Goal: Information Seeking & Learning: Check status

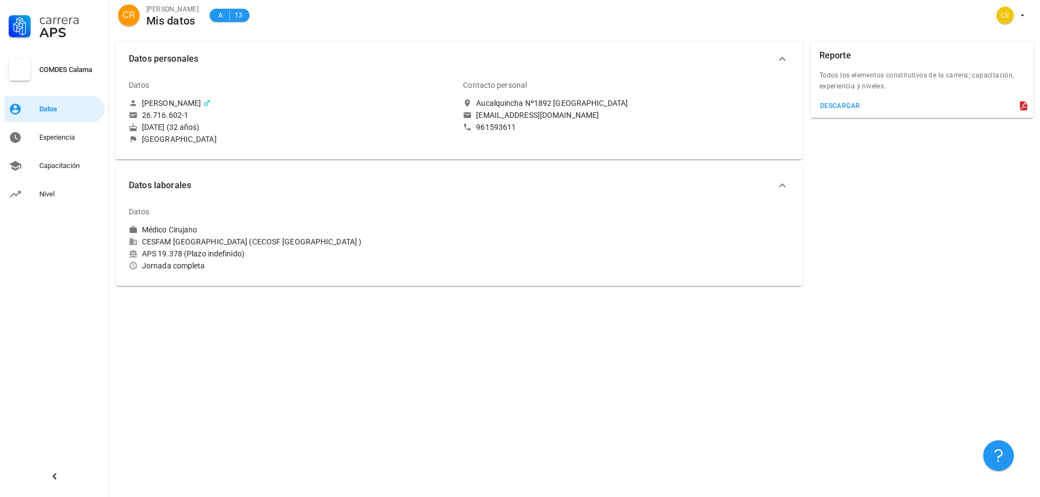
click at [504, 100] on div "Aucalquincha Nº1892 [GEOGRAPHIC_DATA]" at bounding box center [552, 103] width 152 height 10
click at [75, 192] on div "Nivel" at bounding box center [69, 194] width 61 height 9
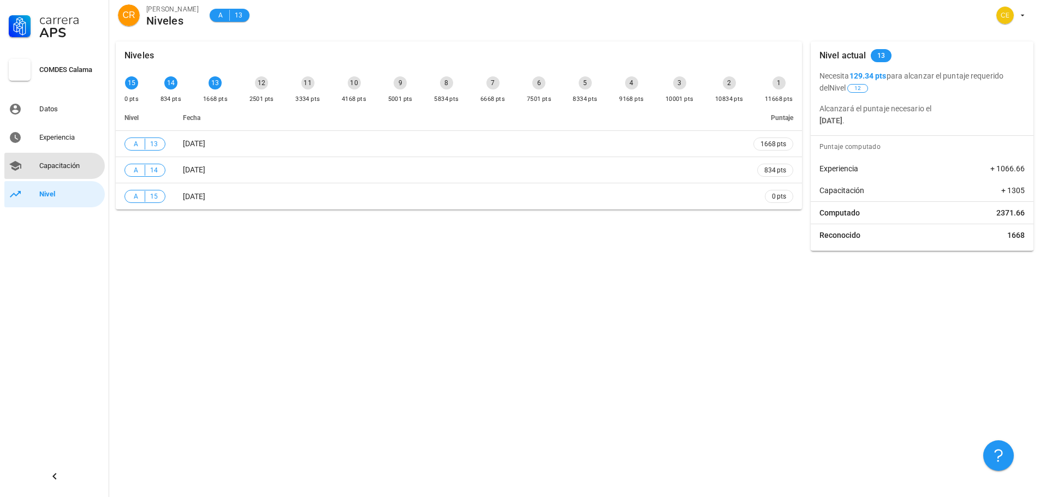
click at [75, 167] on div "Capacitación" at bounding box center [69, 166] width 61 height 9
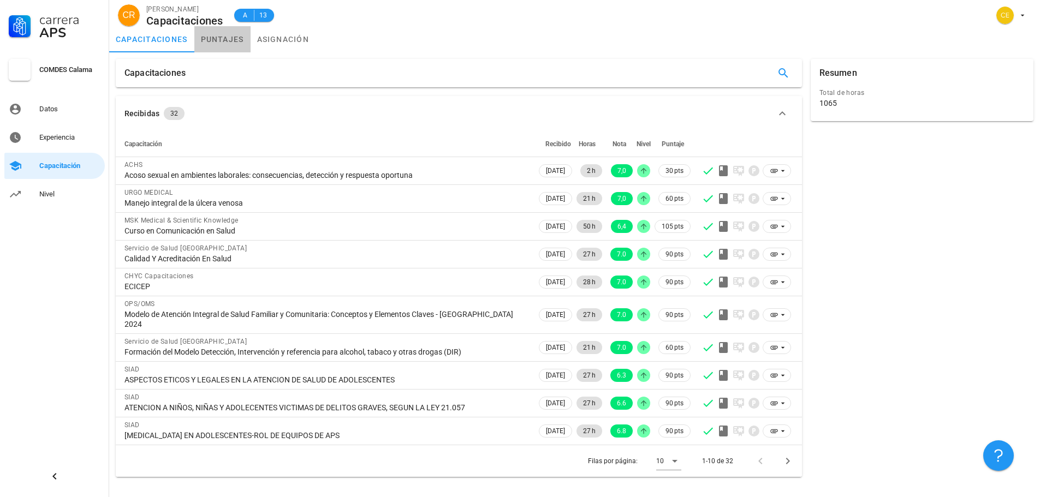
click at [218, 45] on link "puntajes" at bounding box center [222, 39] width 56 height 26
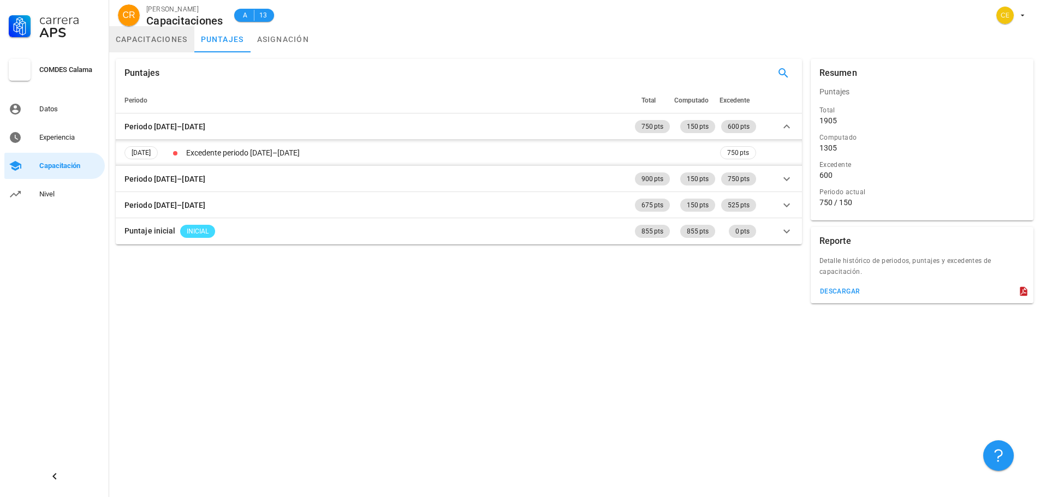
click at [177, 43] on link "capacitaciones" at bounding box center [151, 39] width 85 height 26
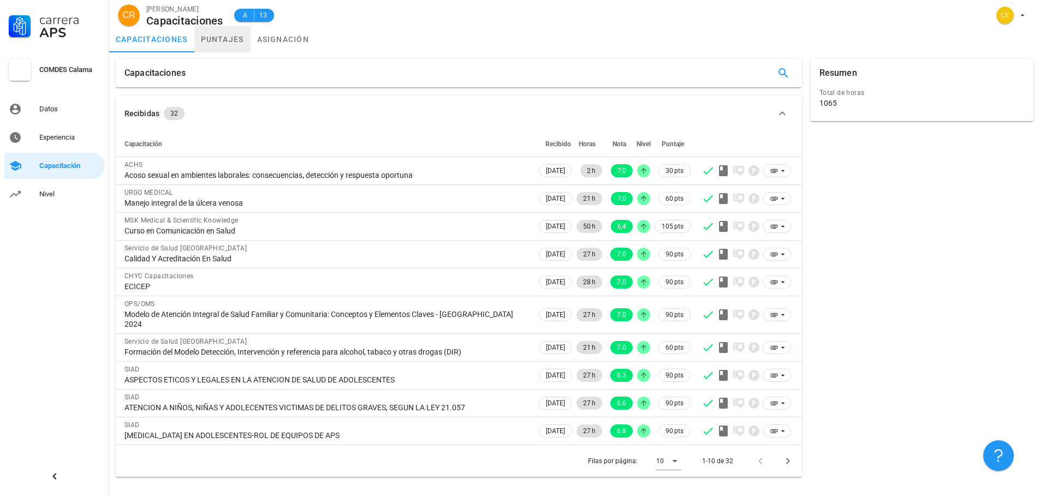
click at [247, 42] on link "puntajes" at bounding box center [222, 39] width 56 height 26
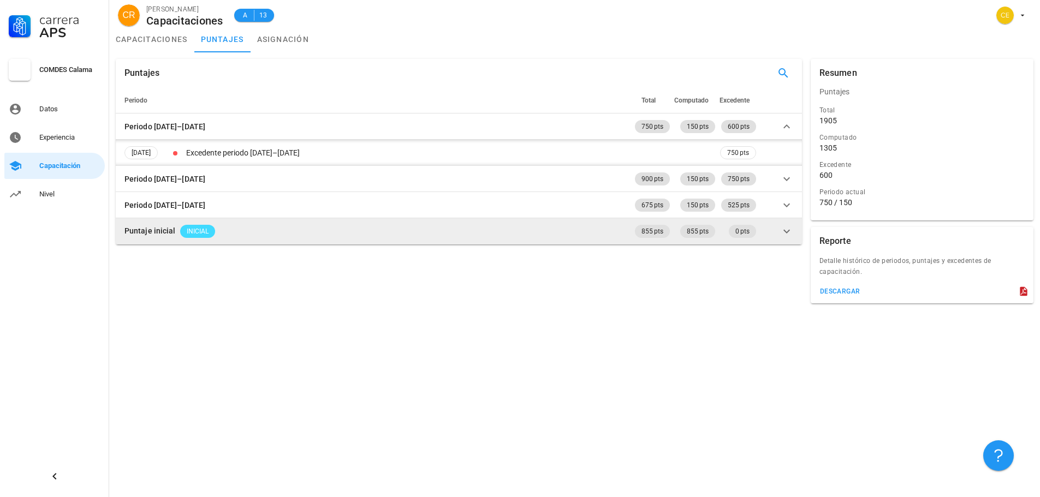
click at [239, 226] on td "Puntaje inicial INICIAL" at bounding box center [374, 231] width 517 height 26
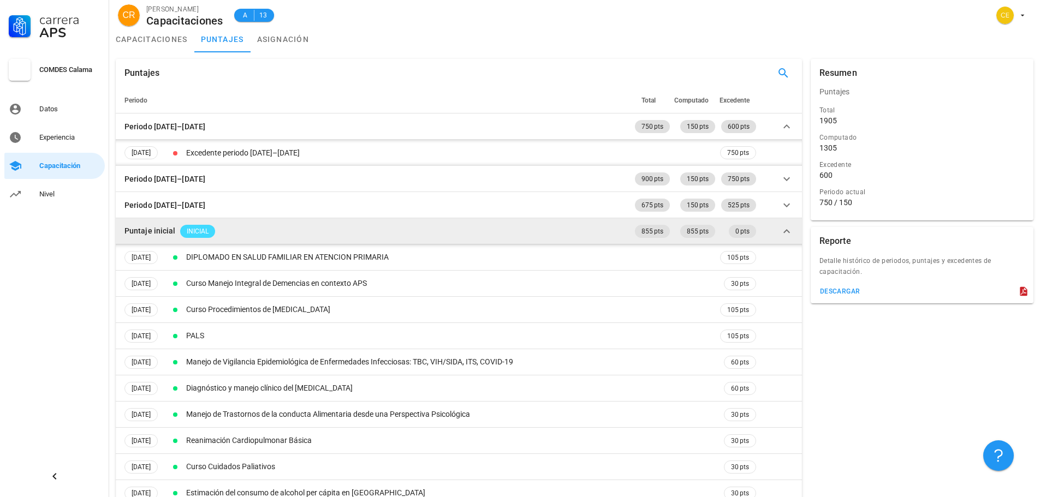
click at [249, 236] on td "Puntaje inicial INICIAL" at bounding box center [374, 231] width 517 height 26
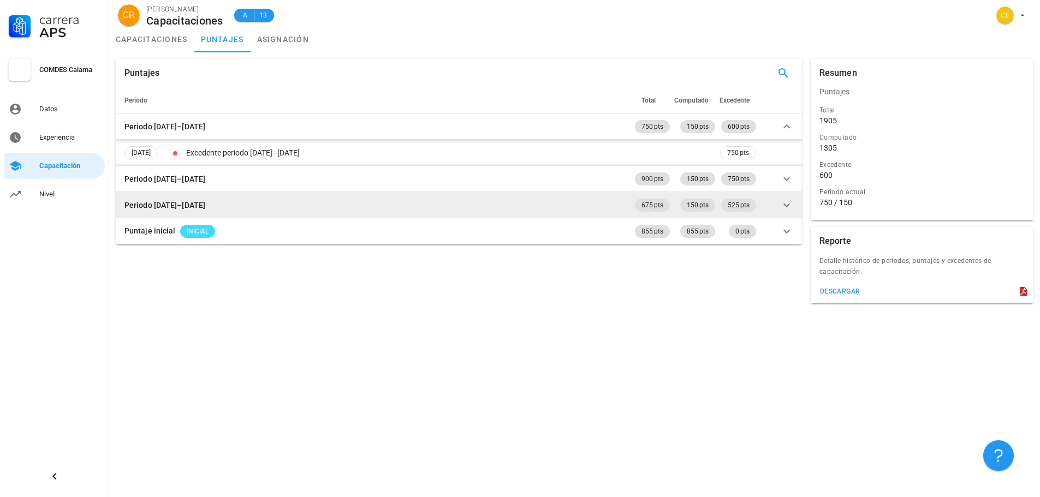
click at [230, 208] on td "Periodo [DATE]–[DATE]" at bounding box center [374, 205] width 517 height 26
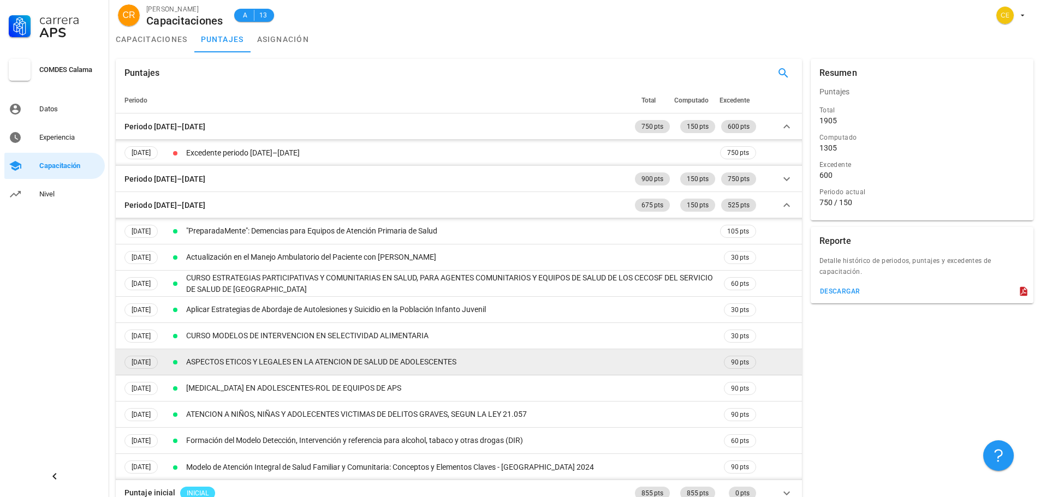
scroll to position [16, 0]
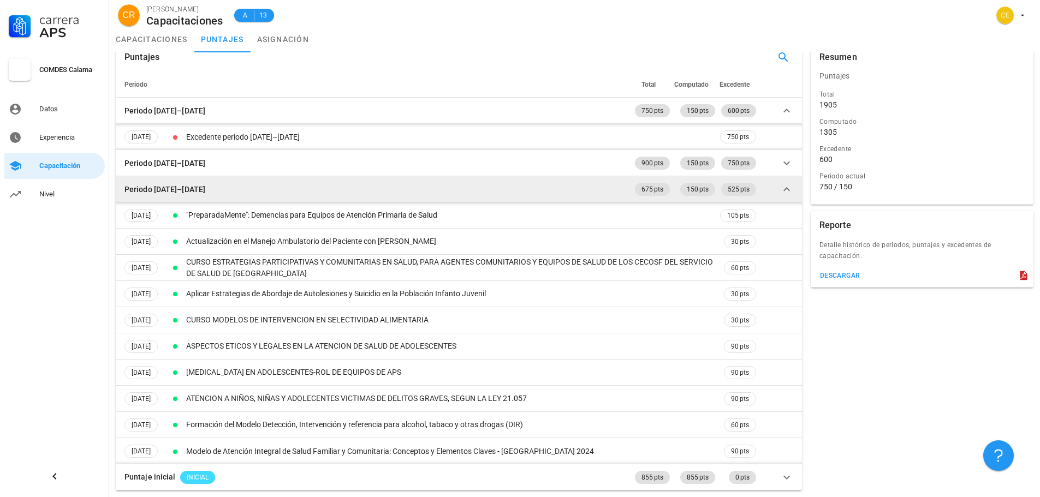
click at [204, 179] on td "Periodo [DATE]–[DATE]" at bounding box center [374, 189] width 517 height 26
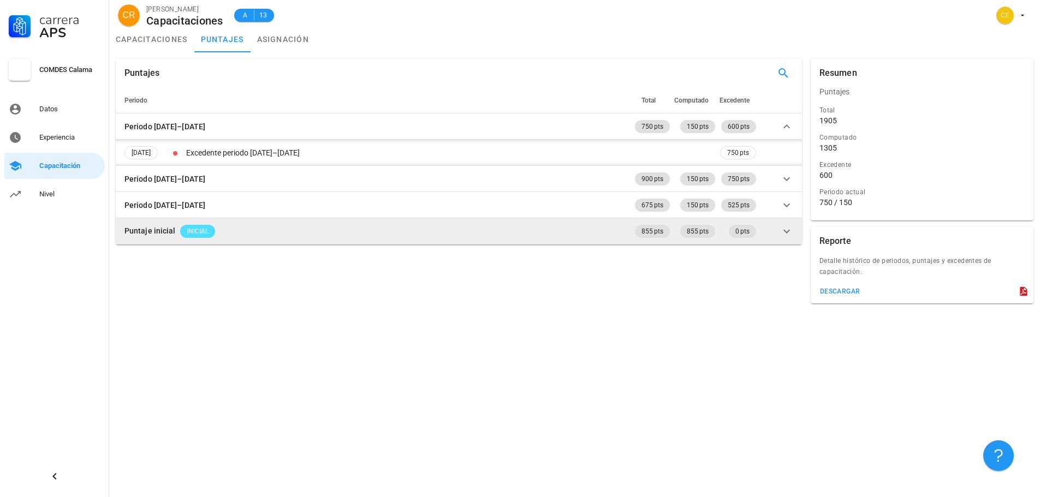
click at [196, 232] on span "INICIAL" at bounding box center [198, 231] width 22 height 13
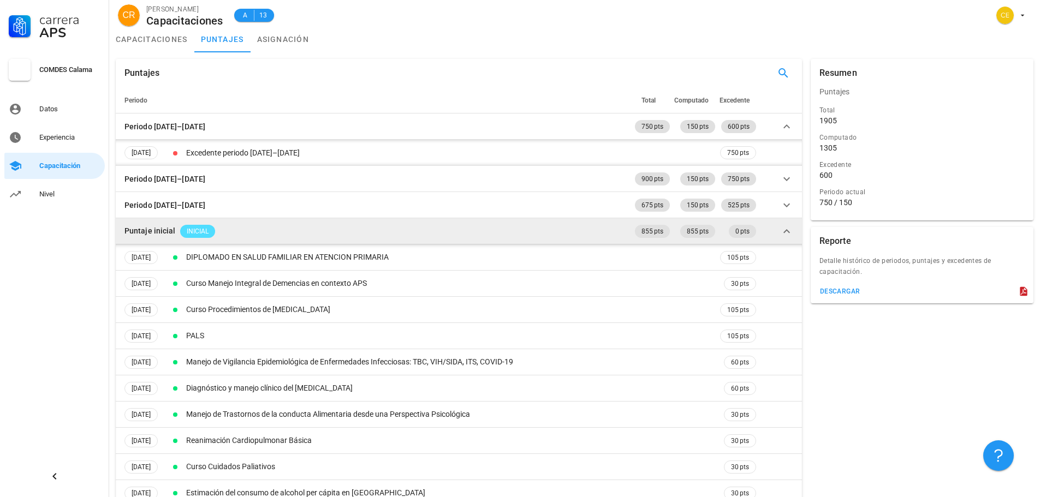
click at [195, 229] on span "INICIAL" at bounding box center [198, 231] width 22 height 13
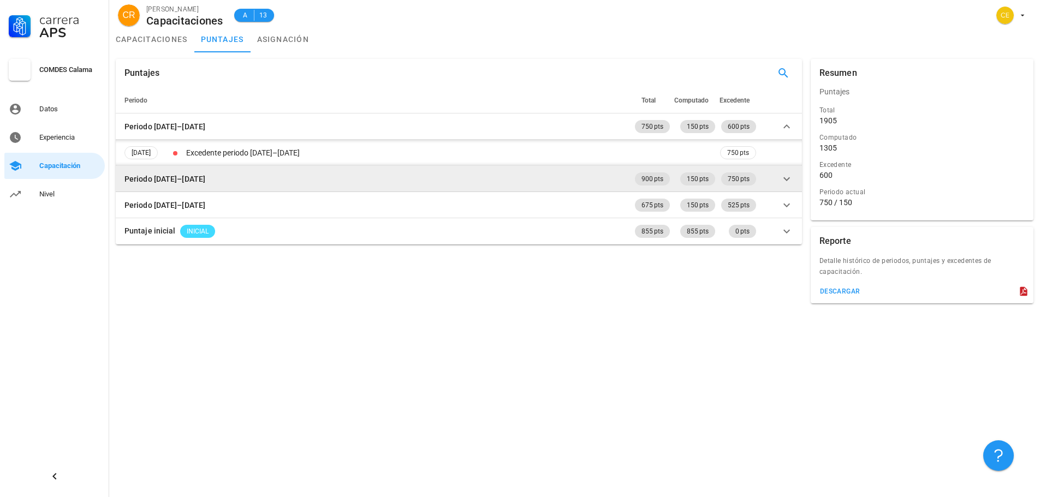
click at [187, 178] on div "Periodo [DATE]–[DATE]" at bounding box center [164, 179] width 81 height 12
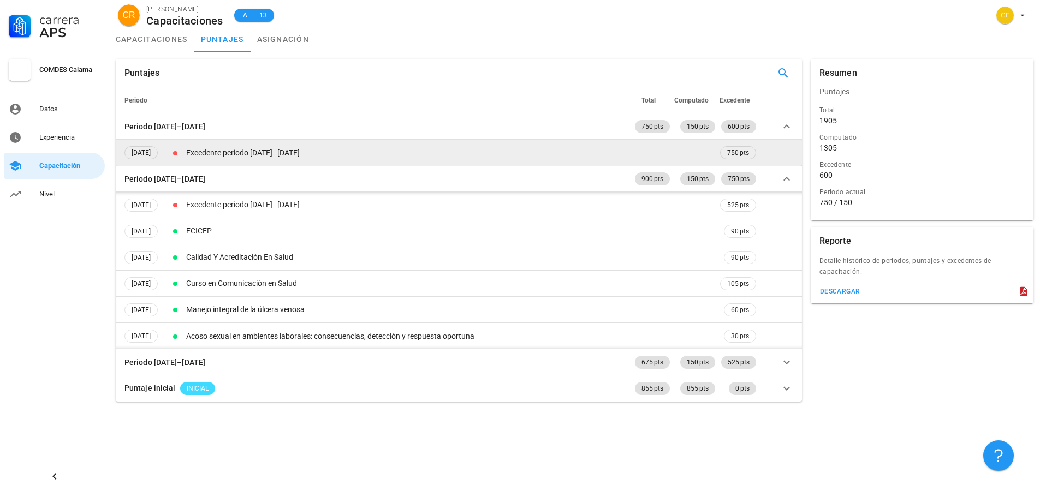
click at [228, 159] on td "Excedente periodo [DATE]–[DATE]" at bounding box center [451, 153] width 534 height 26
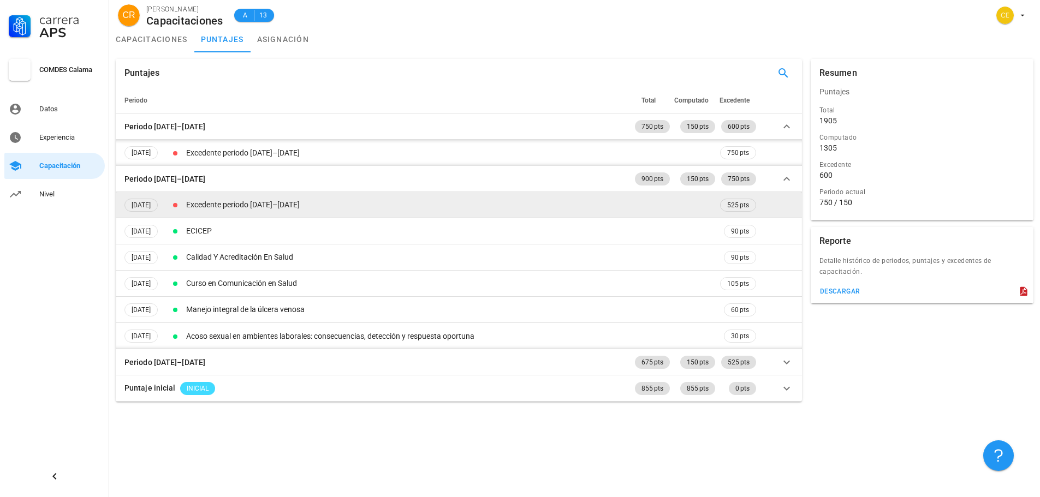
click at [223, 213] on td "Excedente periodo [DATE]–[DATE]" at bounding box center [451, 205] width 534 height 26
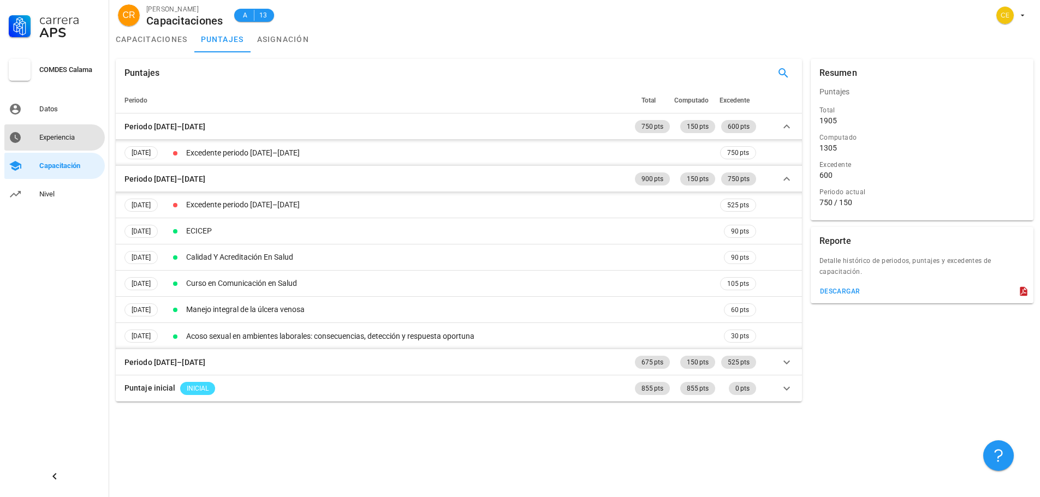
click at [70, 137] on div "Experiencia" at bounding box center [69, 137] width 61 height 9
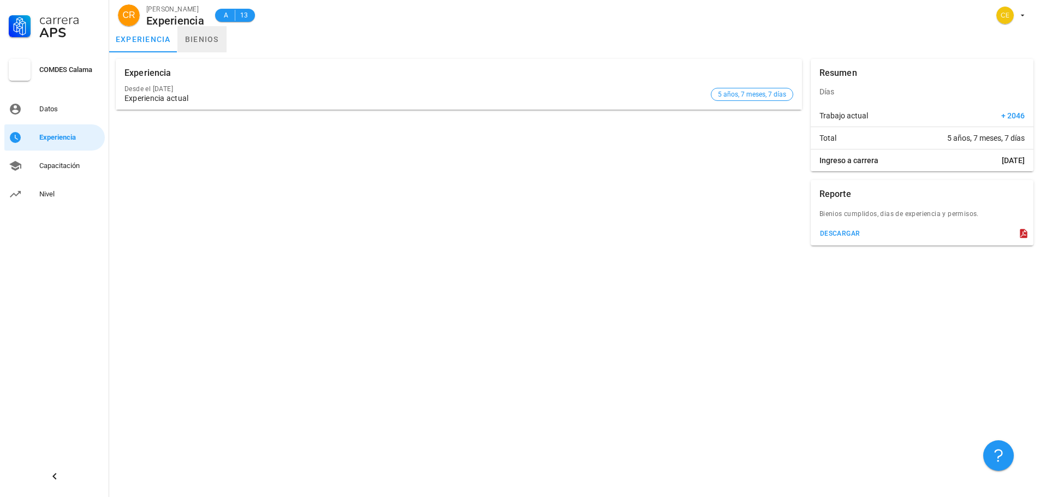
click at [205, 43] on link "bienios" at bounding box center [201, 39] width 49 height 26
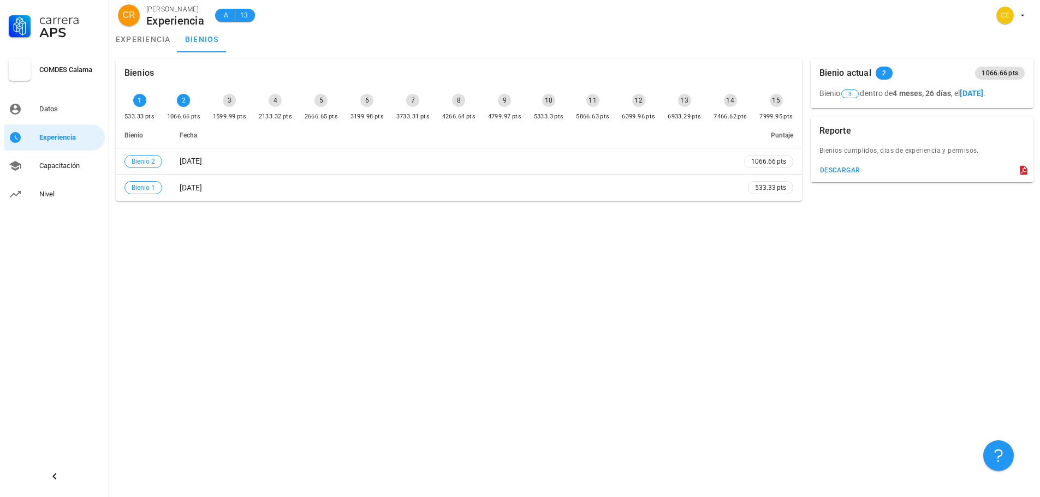
click at [233, 104] on div "3" at bounding box center [229, 100] width 13 height 13
click at [49, 109] on div "Datos" at bounding box center [69, 109] width 61 height 9
